Goal: Task Accomplishment & Management: Manage account settings

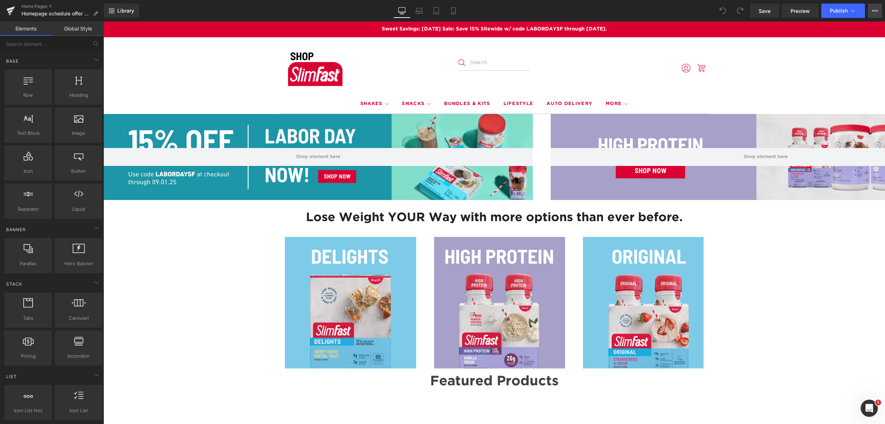
click at [875, 10] on icon at bounding box center [876, 11] width 6 height 6
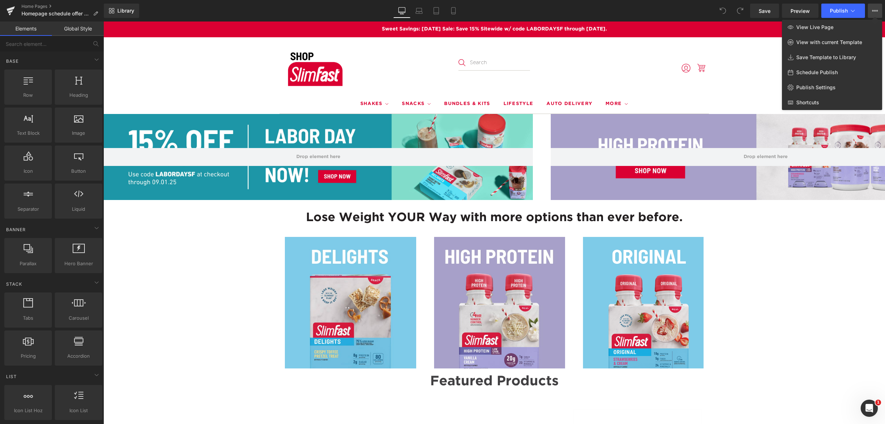
click at [815, 72] on span "Schedule Publish" at bounding box center [818, 72] width 42 height 6
select select
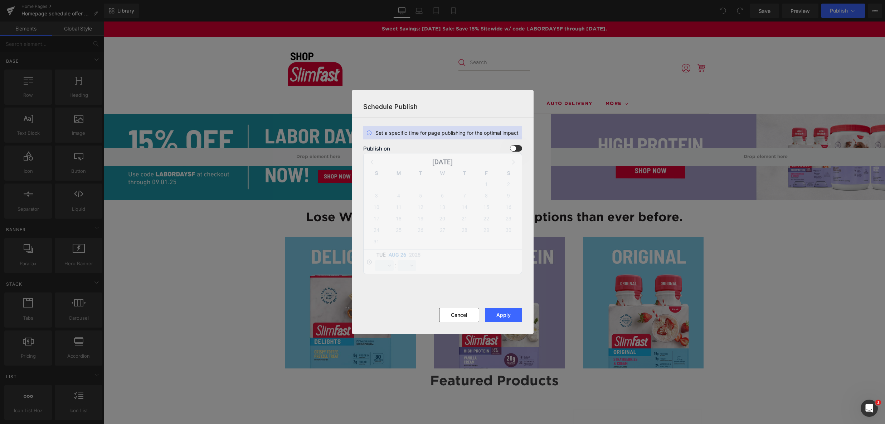
click at [520, 149] on span at bounding box center [516, 148] width 12 height 6
click at [0, 0] on input "checkbox" at bounding box center [0, 0] width 0 height 0
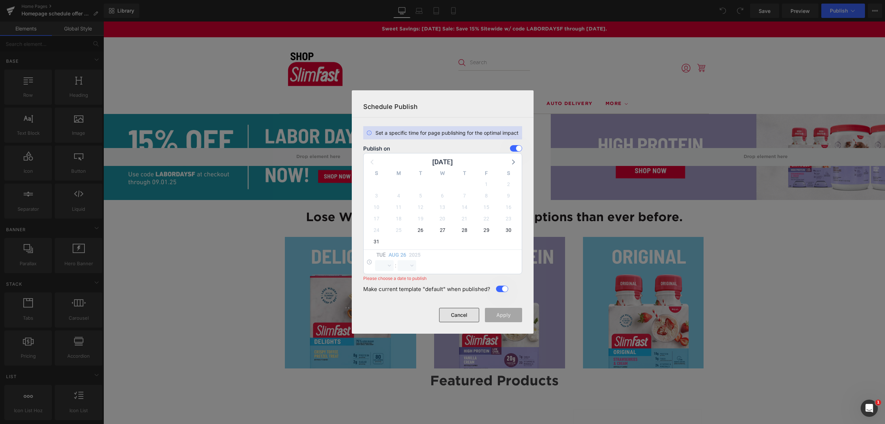
click at [466, 314] on button "Cancel" at bounding box center [459, 315] width 40 height 14
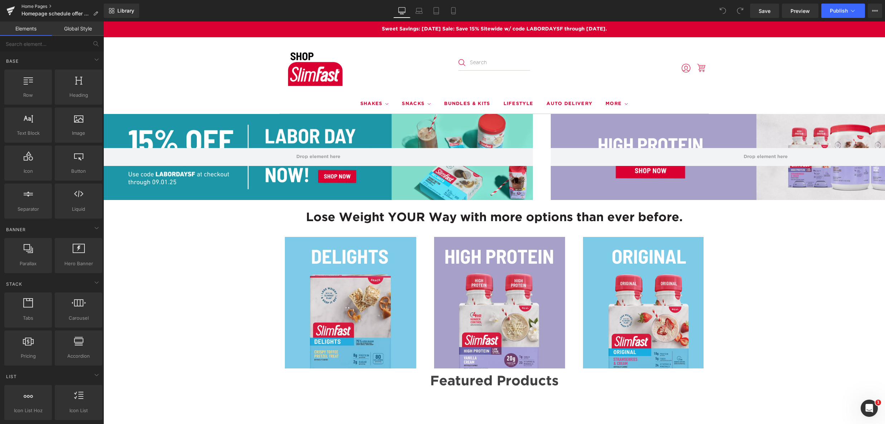
click at [32, 5] on link "Home Pages" at bounding box center [62, 7] width 82 height 6
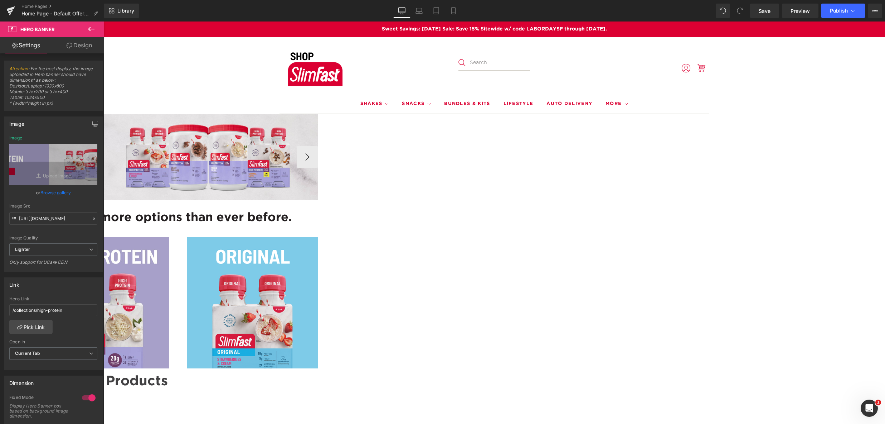
click at [103, 21] on span "Carousel" at bounding box center [103, 21] width 0 height 0
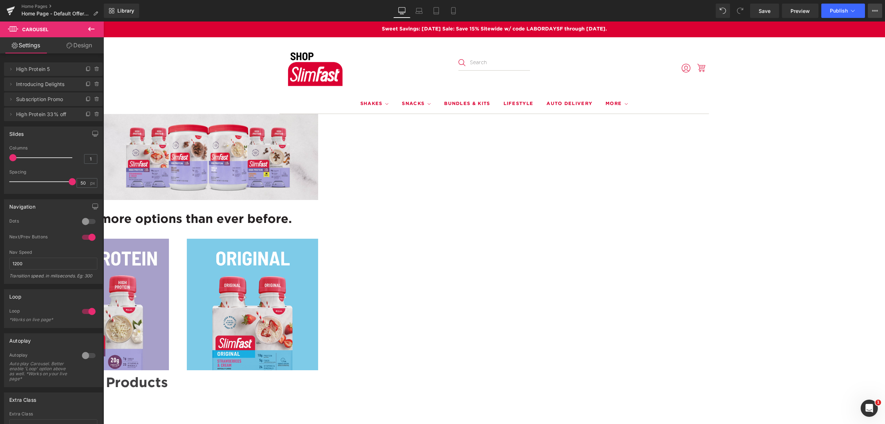
click at [877, 8] on icon at bounding box center [876, 11] width 6 height 6
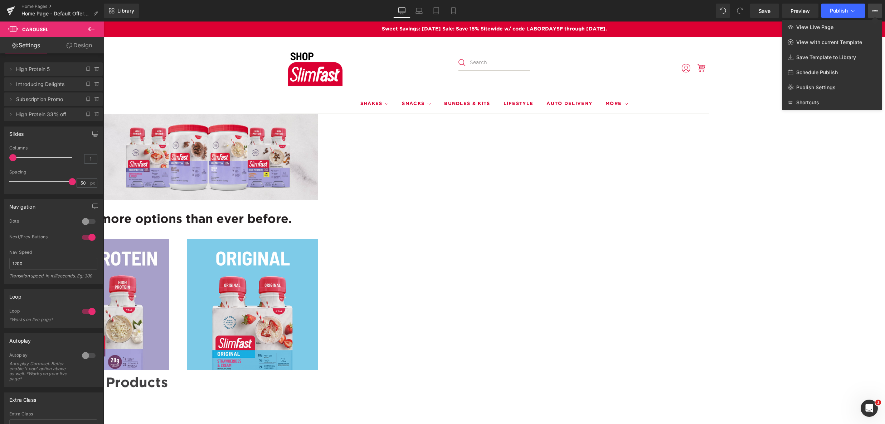
click at [803, 71] on span "Schedule Publish" at bounding box center [818, 72] width 42 height 6
select select
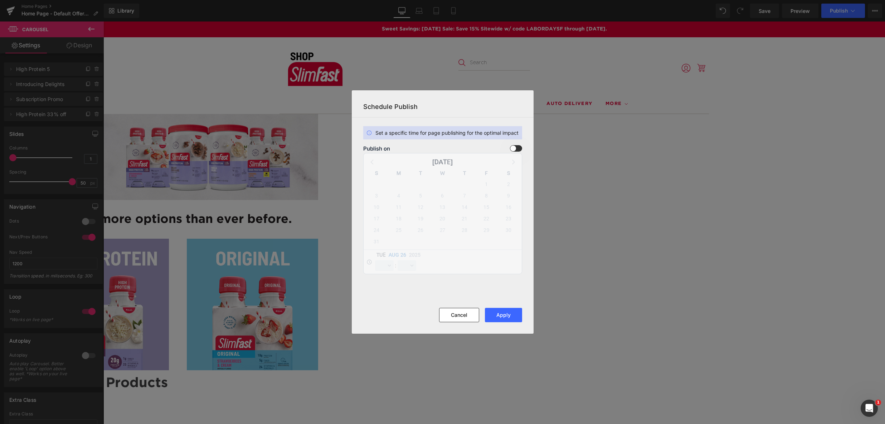
click at [517, 148] on span at bounding box center [516, 148] width 12 height 6
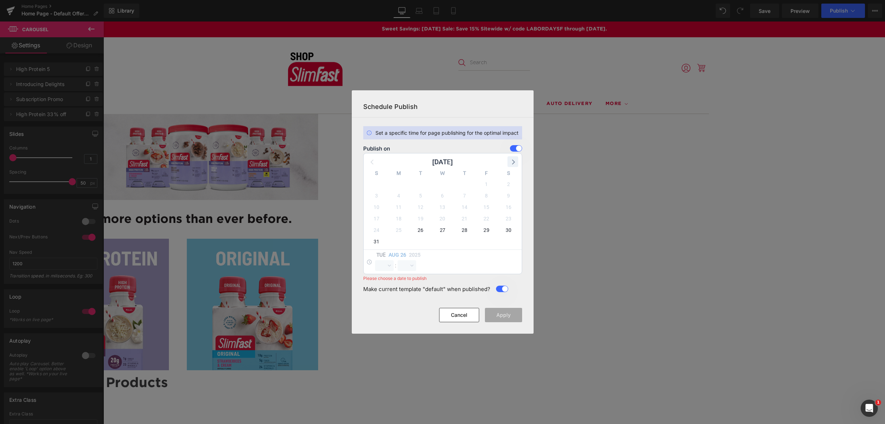
drag, startPoint x: 515, startPoint y: 163, endPoint x: 511, endPoint y: 164, distance: 4.3
click at [515, 163] on icon at bounding box center [512, 161] width 9 height 9
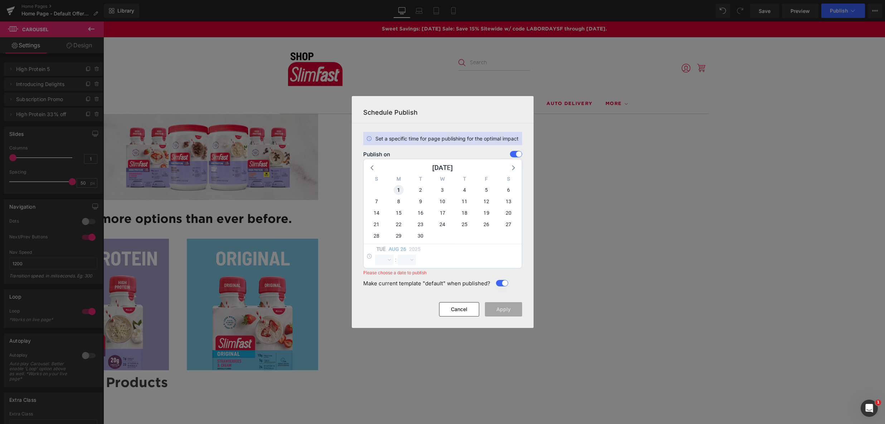
click at [0, 0] on span "1" at bounding box center [0, 0] width 0 height 0
select select "10"
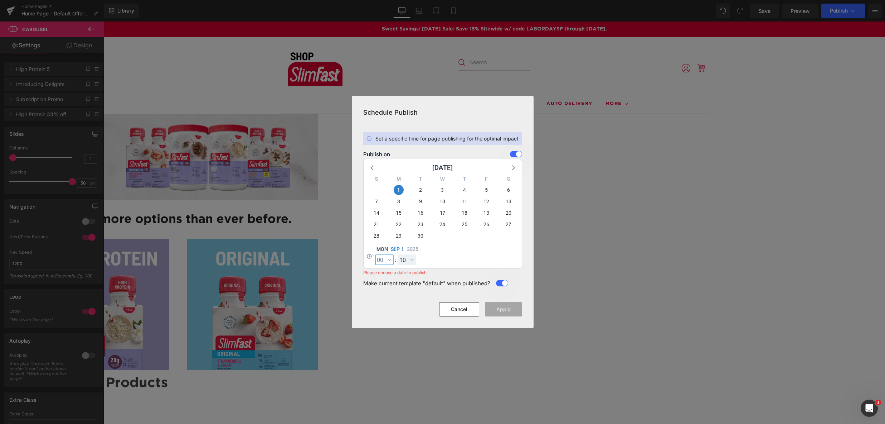
select select "0"
click at [0, 0] on select "00 01 02 03 04 05 06 07 08 09 10 11 12 13 14 15 16 17 18 19 20 21 22 23 24 25 2…" at bounding box center [0, 0] width 0 height 0
drag, startPoint x: 422, startPoint y: 187, endPoint x: 421, endPoint y: 194, distance: 7.7
click at [0, 0] on span "2" at bounding box center [0, 0] width 0 height 0
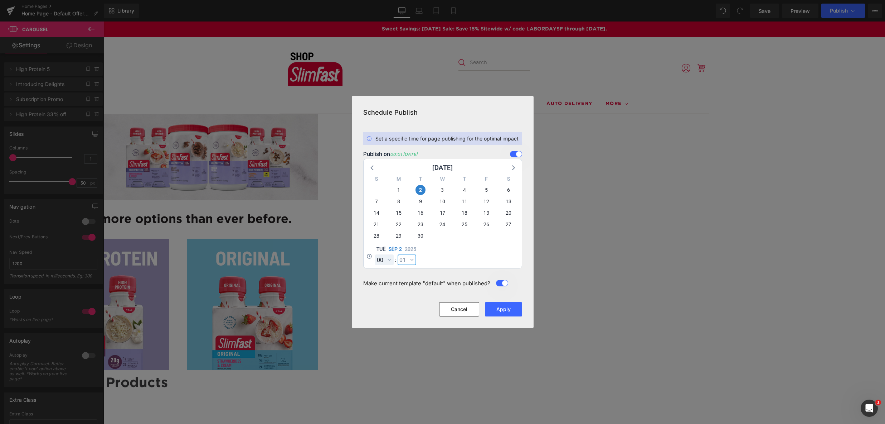
click at [0, 0] on select "00 01 02 03 04 05 06 07 08 09 10 11 12 13 14 15 16 17 18 19 20 21 22 23 24 25 2…" at bounding box center [0, 0] width 0 height 0
select select "0"
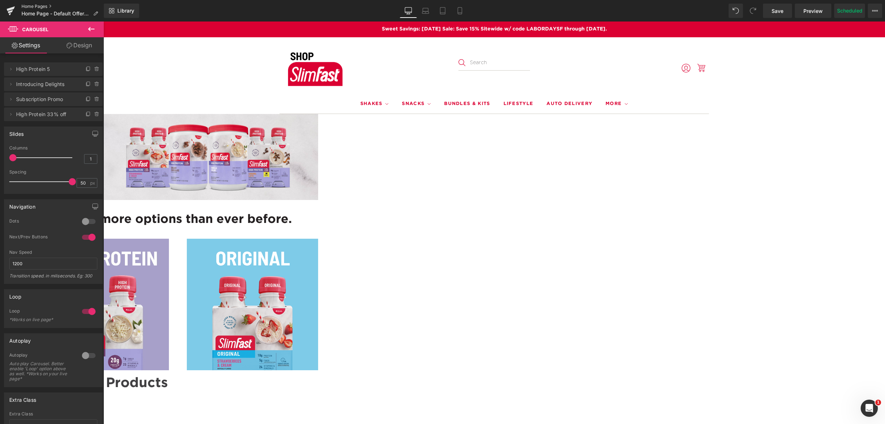
click at [32, 4] on link "Home Pages" at bounding box center [62, 7] width 82 height 6
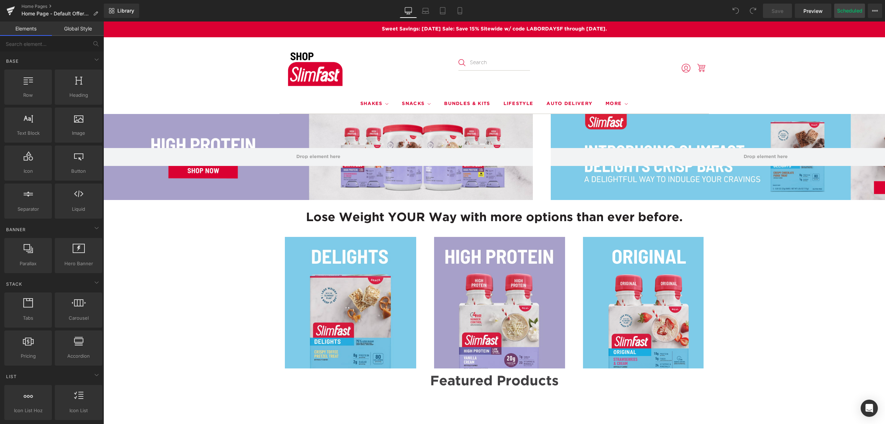
click at [851, 13] on button "Scheduled" at bounding box center [850, 11] width 31 height 14
select select
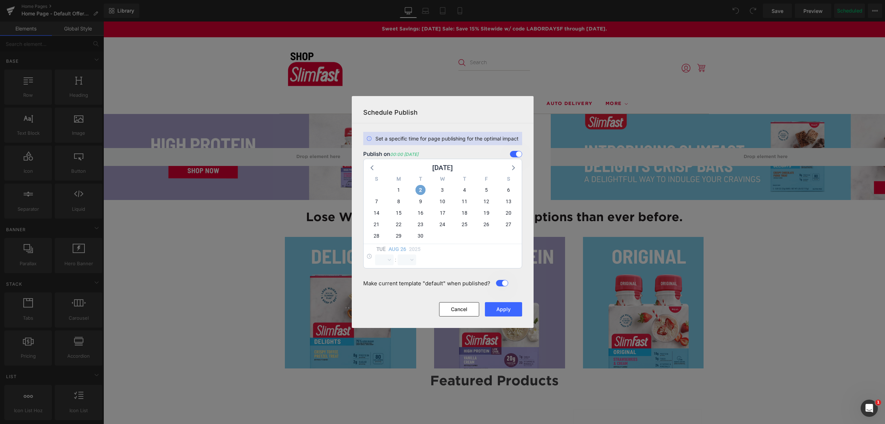
click at [420, 189] on span "2" at bounding box center [421, 190] width 10 height 10
click at [419, 190] on span "2" at bounding box center [421, 190] width 10 height 10
select select "10"
select select "14"
click at [389, 261] on select "00 01 02 03 04 05 06 07 08 09 10 11 12 13 14 15 16 17 18 19 20 21 22 23" at bounding box center [384, 259] width 19 height 11
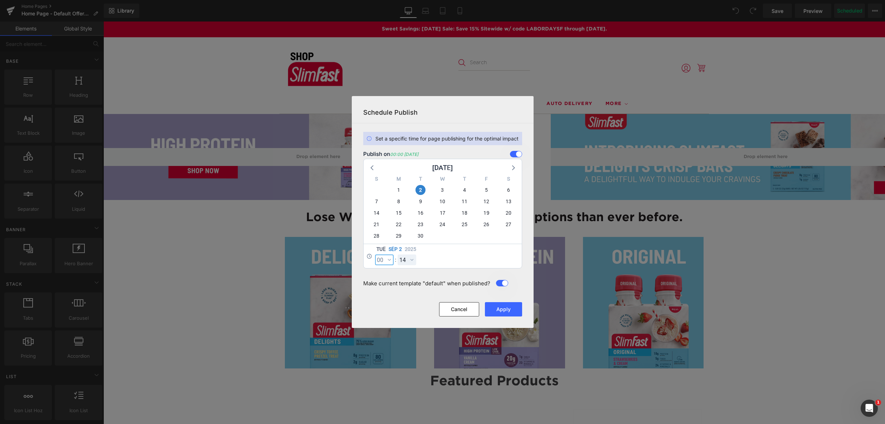
click at [375, 254] on select "00 01 02 03 04 05 06 07 08 09 10 11 12 13 14 15 16 17 18 19 20 21 22 23" at bounding box center [384, 259] width 19 height 11
select select "0"
click at [408, 260] on select "00 01 02 03 04 05 06 07 08 09 10 11 12 13 14 15 16 17 18 19 20 21 22 23 24 25 2…" at bounding box center [407, 259] width 19 height 11
click at [398, 254] on select "00 01 02 03 04 05 06 07 08 09 10 11 12 13 14 15 16 17 18 19 20 21 22 23 24 25 2…" at bounding box center [407, 259] width 19 height 11
click at [414, 258] on select "00 01 02 03 04 05 06 07 08 09 10 11 12 13 14 15 16 17 18 19 20 21 22 23 24 25 2…" at bounding box center [407, 259] width 19 height 11
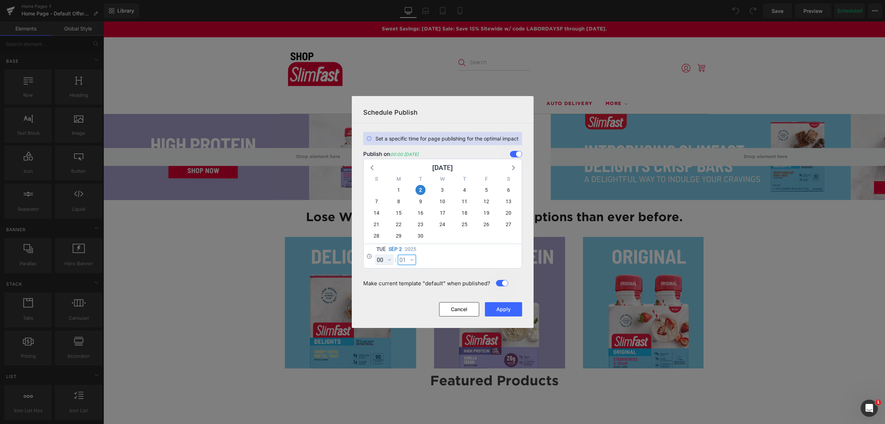
click at [398, 254] on select "00 01 02 03 04 05 06 07 08 09 10 11 12 13 14 15 16 17 18 19 20 21 22 23 24 25 2…" at bounding box center [407, 259] width 19 height 11
select select "1"
click at [454, 259] on div "Tue Sep 2 2025 00 01 02 03 04 05 06 07 08 09 10 11 12 13 14 15 16 17 18 19 20 2…" at bounding box center [443, 255] width 158 height 24
click at [506, 311] on button "Apply" at bounding box center [503, 309] width 37 height 14
click at [498, 309] on button "Apply" at bounding box center [503, 309] width 37 height 14
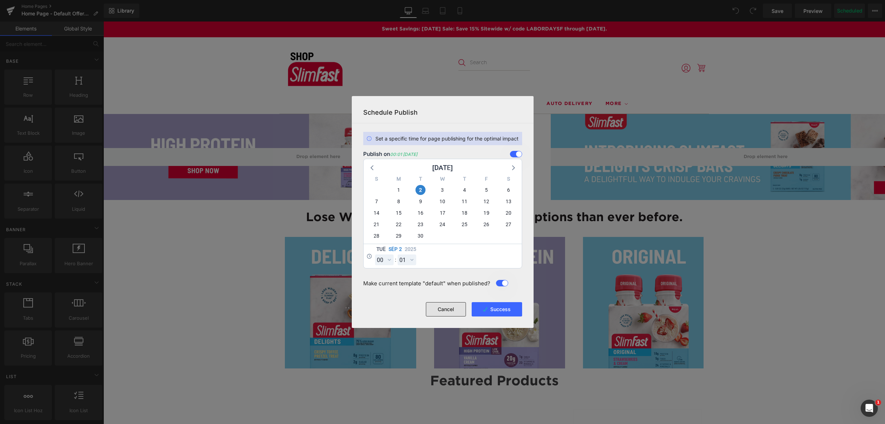
click at [452, 309] on button "Cancel" at bounding box center [446, 309] width 40 height 14
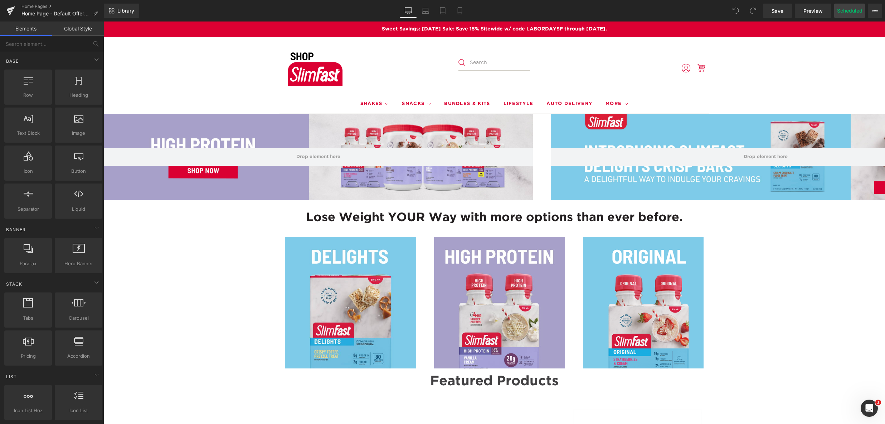
click at [843, 12] on button "Scheduled" at bounding box center [850, 11] width 31 height 14
select select
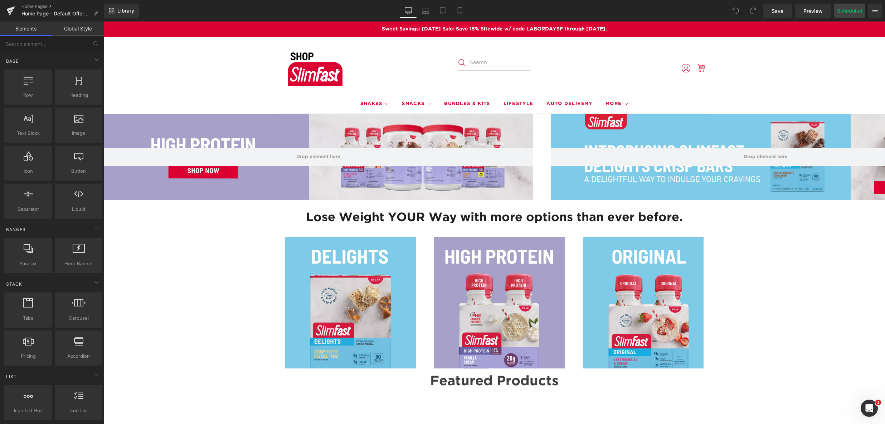
click at [852, 11] on button "Scheduled" at bounding box center [850, 11] width 31 height 14
select select
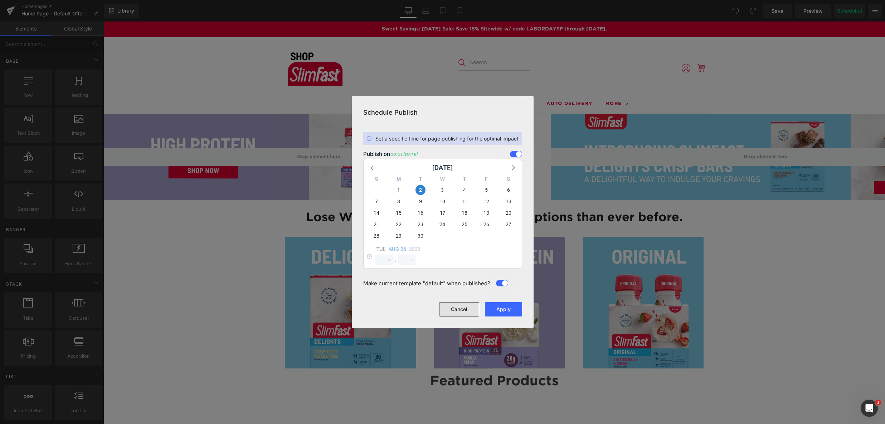
click at [0, 0] on button "Cancel" at bounding box center [0, 0] width 0 height 0
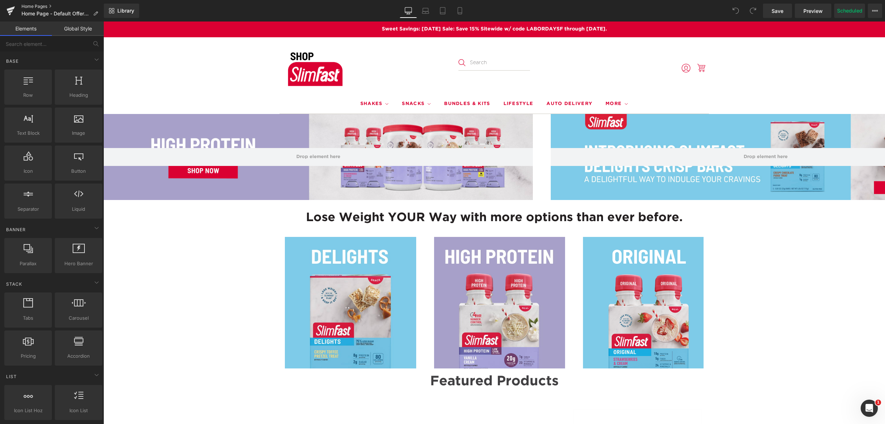
drag, startPoint x: 33, startPoint y: 6, endPoint x: 40, endPoint y: 8, distance: 7.1
click at [33, 6] on link "Home Pages" at bounding box center [62, 7] width 82 height 6
